Goal: Task Accomplishment & Management: Manage account settings

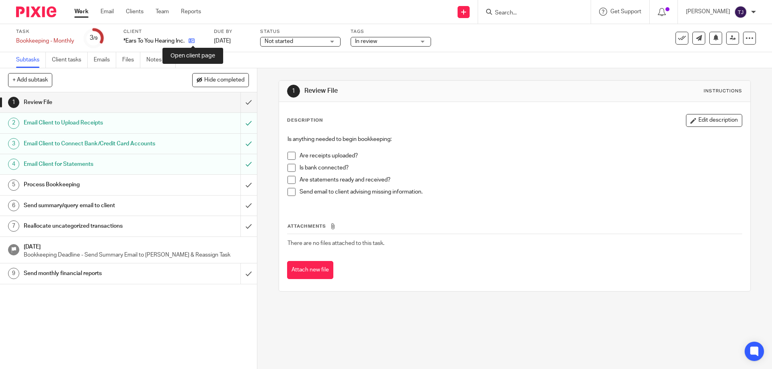
click at [193, 43] on icon at bounding box center [191, 41] width 6 height 6
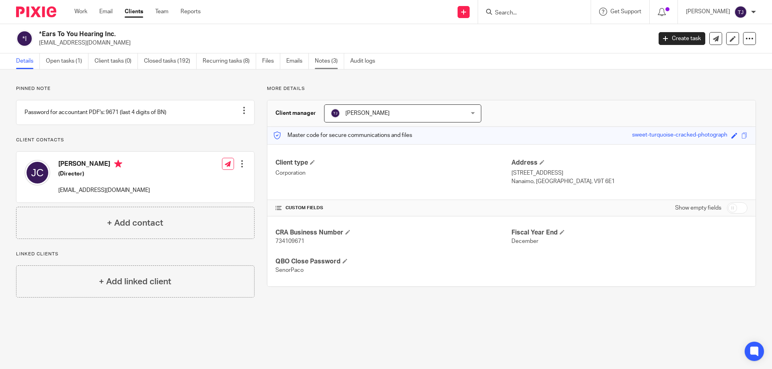
click at [327, 59] on link "Notes (3)" at bounding box center [329, 61] width 29 height 16
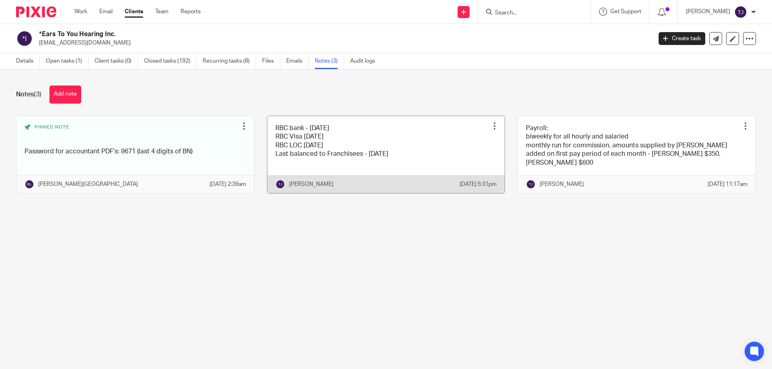
click at [490, 126] on div at bounding box center [494, 126] width 8 height 8
click at [334, 145] on link at bounding box center [386, 154] width 238 height 77
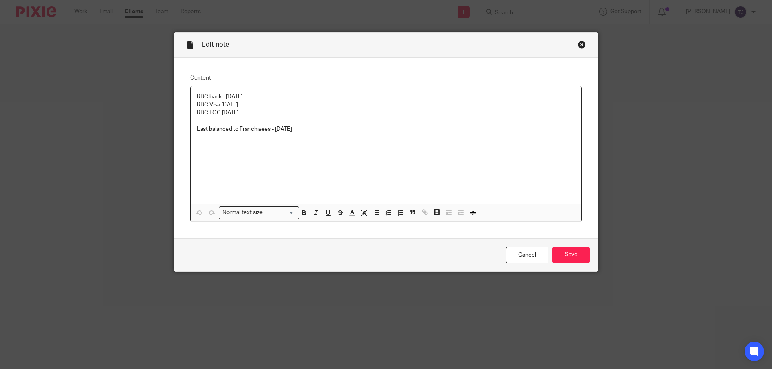
click at [246, 106] on p "RBC Visa July 14" at bounding box center [386, 105] width 378 height 8
click at [557, 250] on input "Save" at bounding box center [570, 255] width 37 height 17
